Goal: Task Accomplishment & Management: Manage account settings

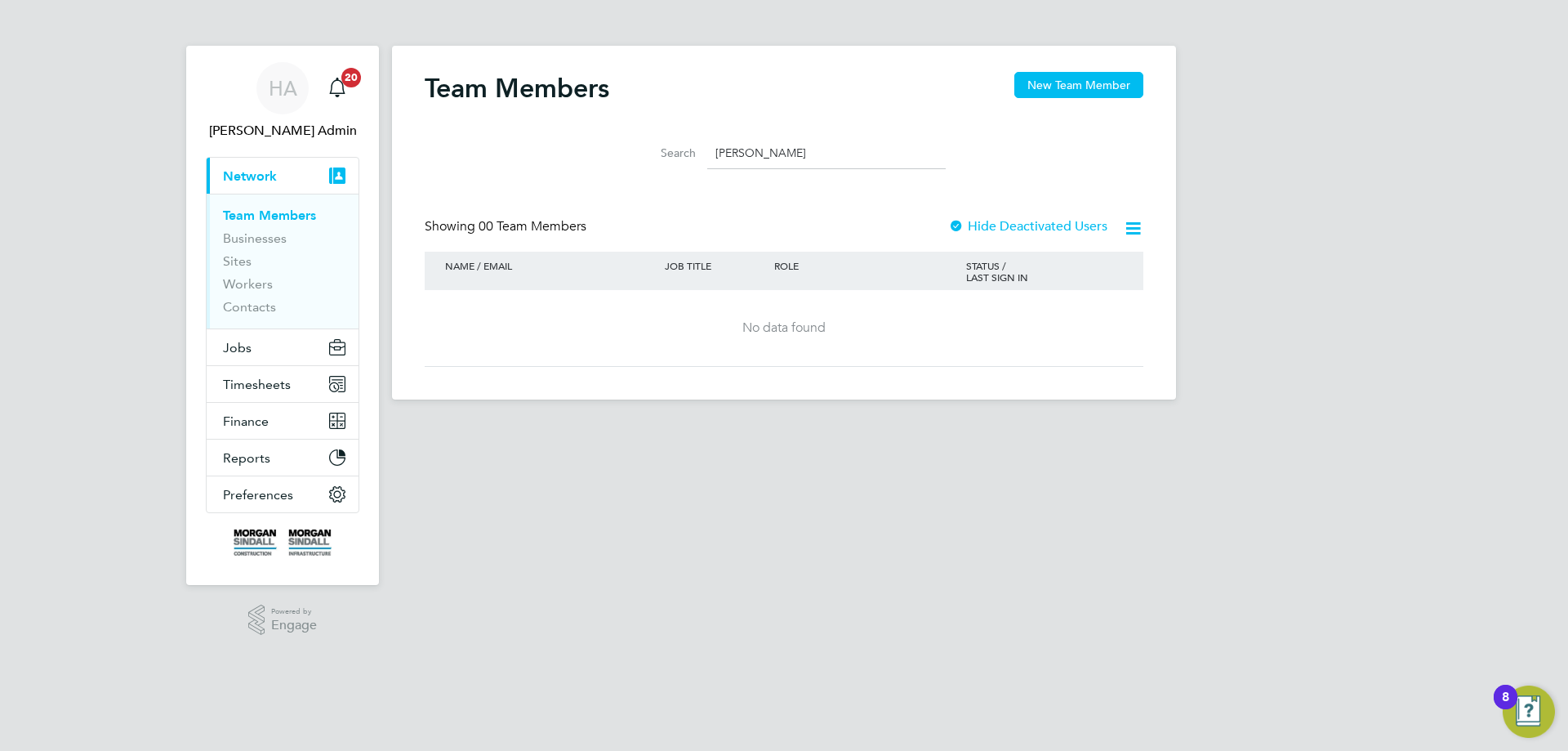
click at [280, 78] on span "HA" at bounding box center [283, 88] width 28 height 21
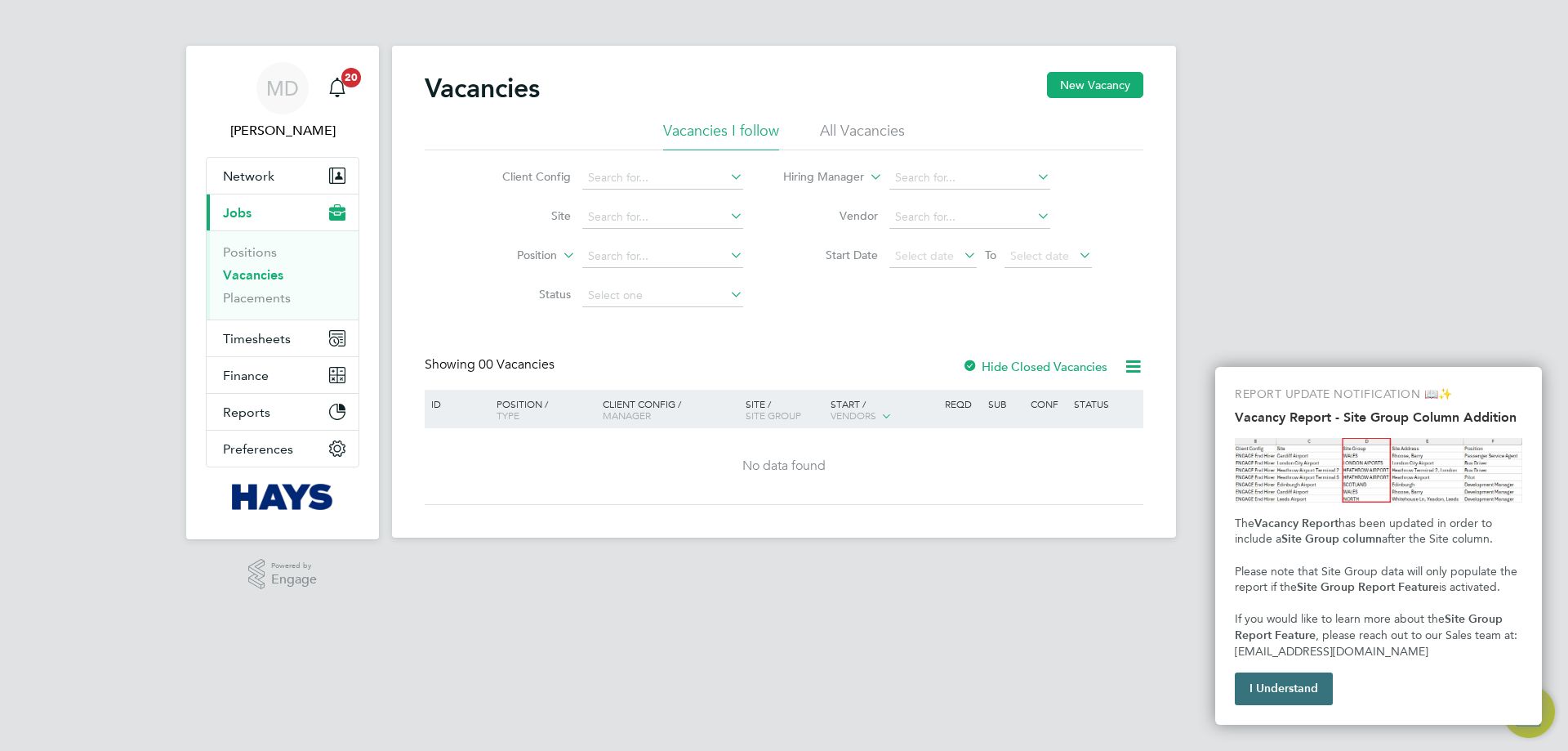
click at [1294, 698] on button "I Understand" at bounding box center [1284, 689] width 98 height 33
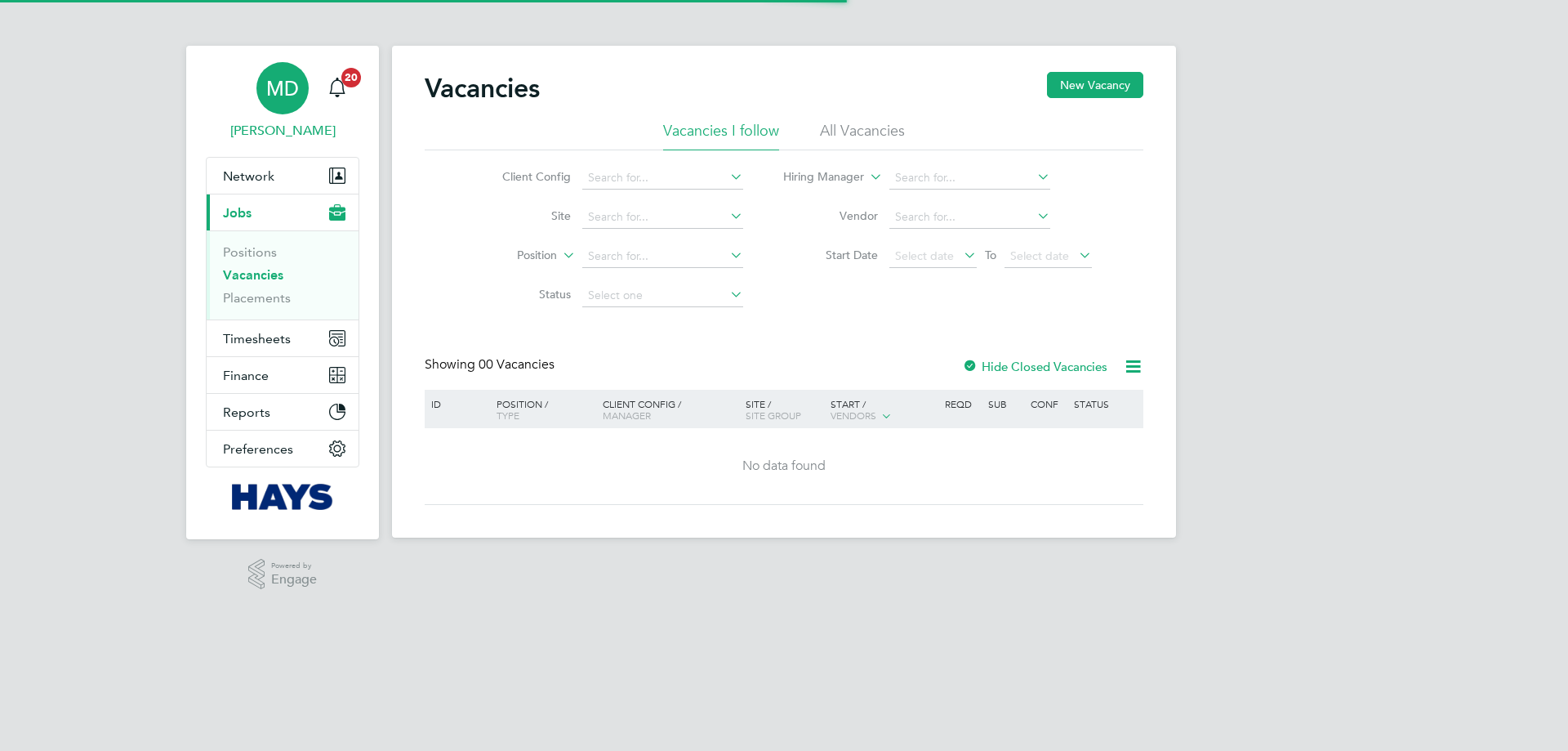
click at [294, 93] on span "MD" at bounding box center [282, 88] width 33 height 21
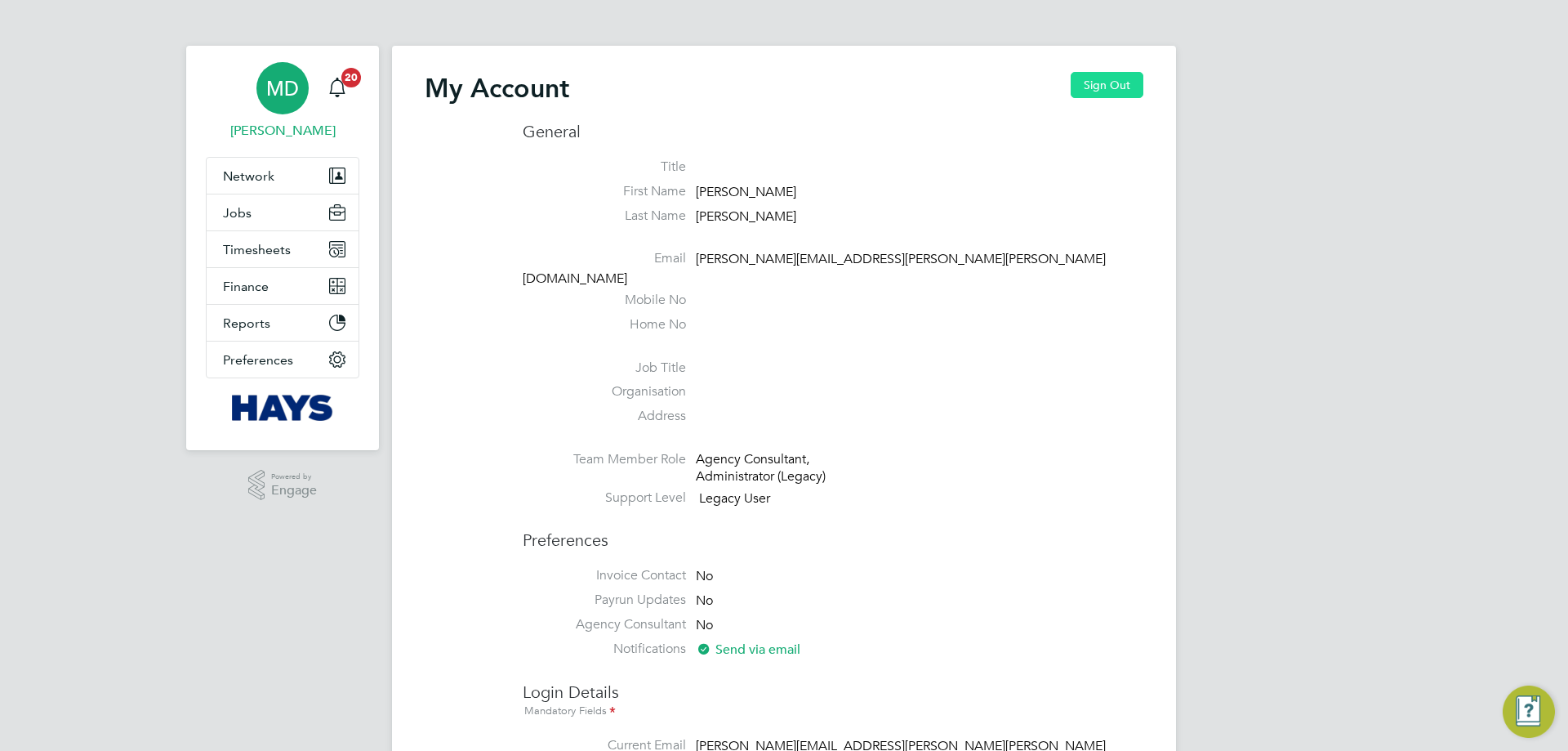
click at [1097, 81] on button "Sign Out" at bounding box center [1108, 85] width 73 height 26
